Goal: Use online tool/utility: Utilize a website feature to perform a specific function

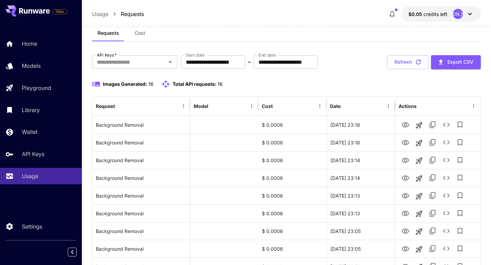
scroll to position [17, 0]
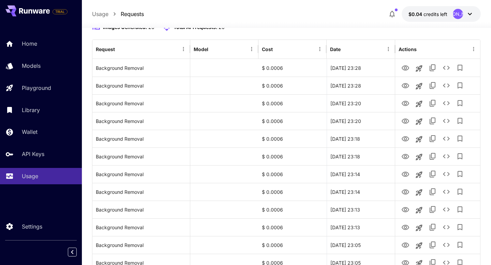
scroll to position [78, 0]
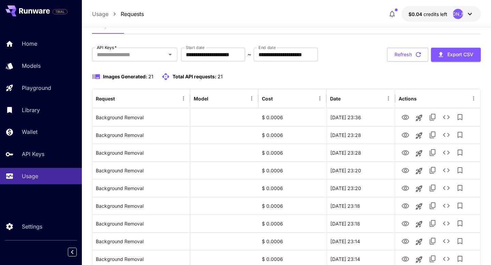
scroll to position [32, 0]
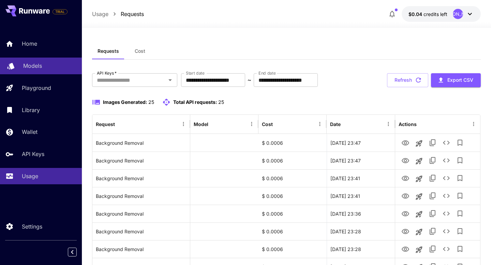
click at [31, 65] on p "Models" at bounding box center [32, 66] width 19 height 8
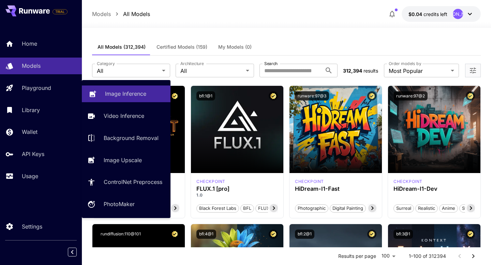
click at [135, 96] on p "Image Inference" at bounding box center [125, 94] width 41 height 8
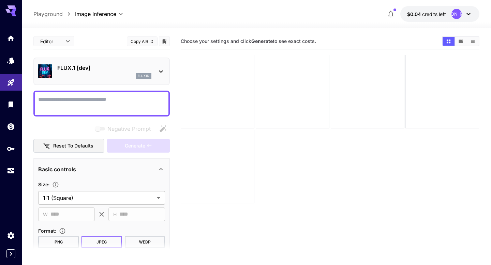
click at [163, 71] on icon at bounding box center [161, 71] width 8 height 8
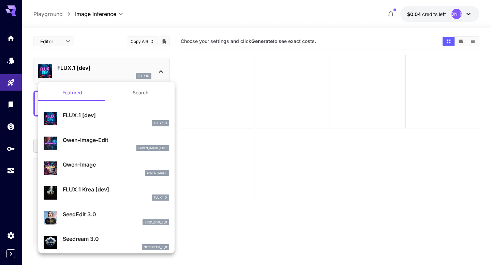
click at [163, 71] on div at bounding box center [245, 132] width 491 height 265
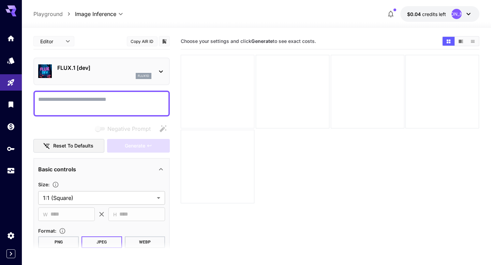
click at [213, 78] on div at bounding box center [218, 92] width 74 height 74
click at [161, 71] on icon at bounding box center [161, 71] width 8 height 8
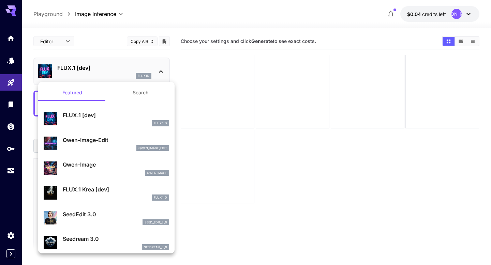
click at [161, 71] on div at bounding box center [245, 132] width 491 height 265
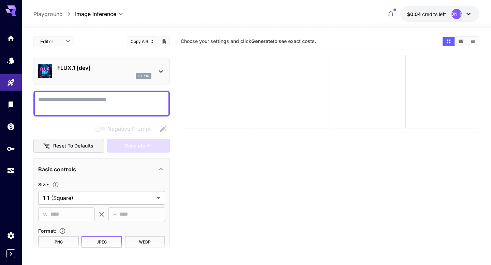
click at [161, 72] on icon at bounding box center [161, 71] width 8 height 8
